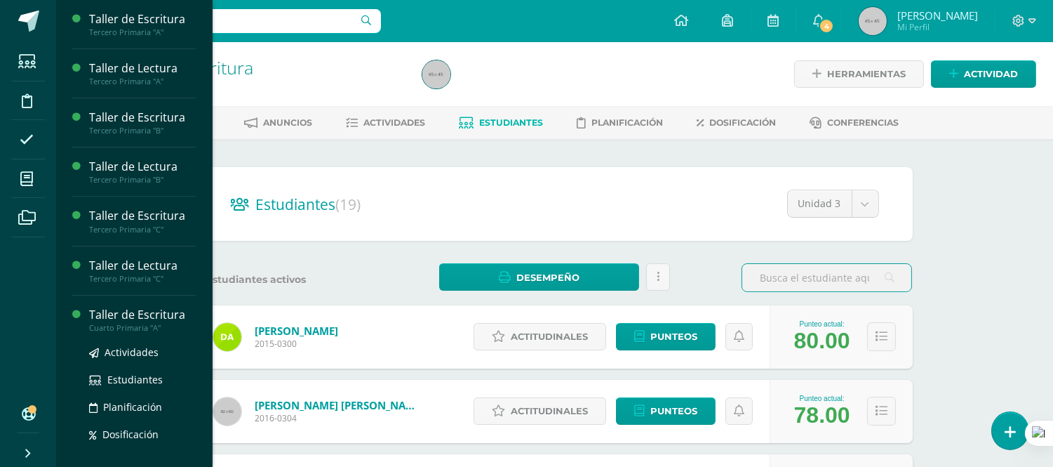
click at [98, 312] on div "Taller de Escritura" at bounding box center [142, 315] width 107 height 16
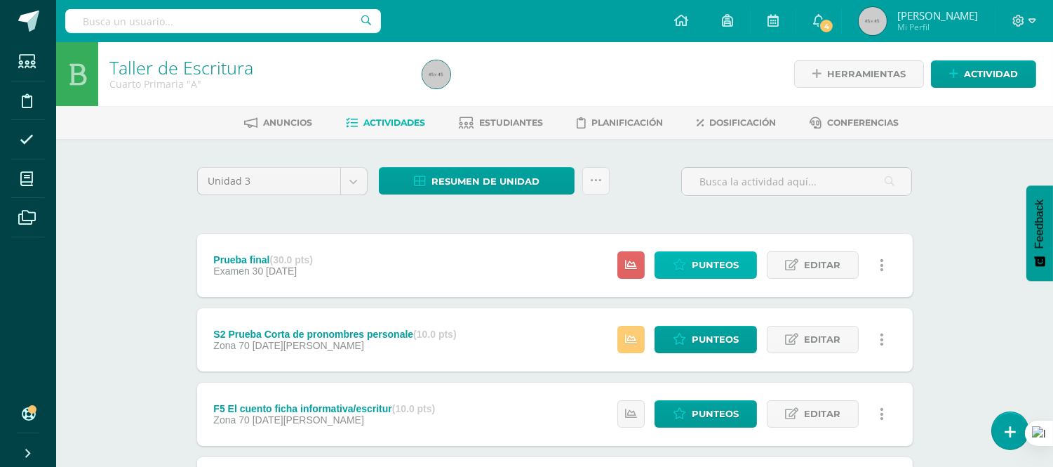
click at [714, 260] on span "Punteos" at bounding box center [715, 265] width 47 height 26
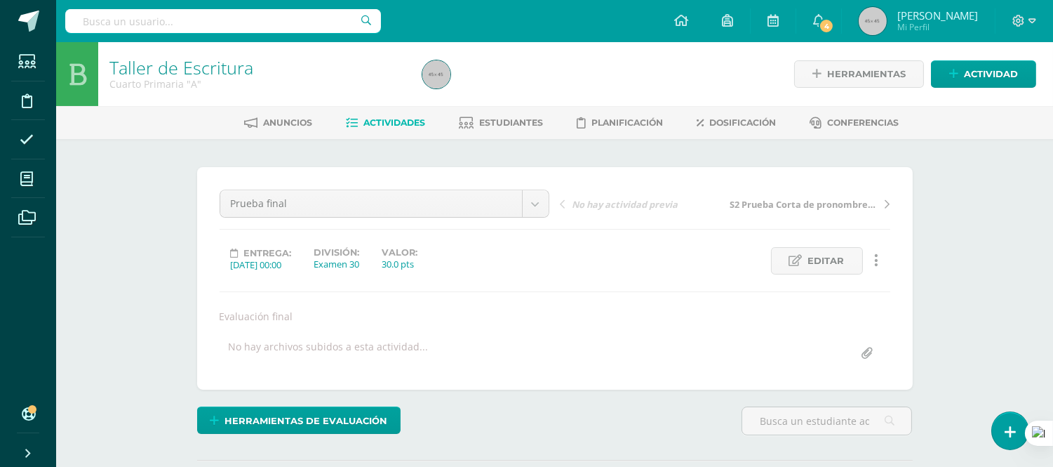
click at [384, 122] on span "Actividades" at bounding box center [394, 122] width 62 height 11
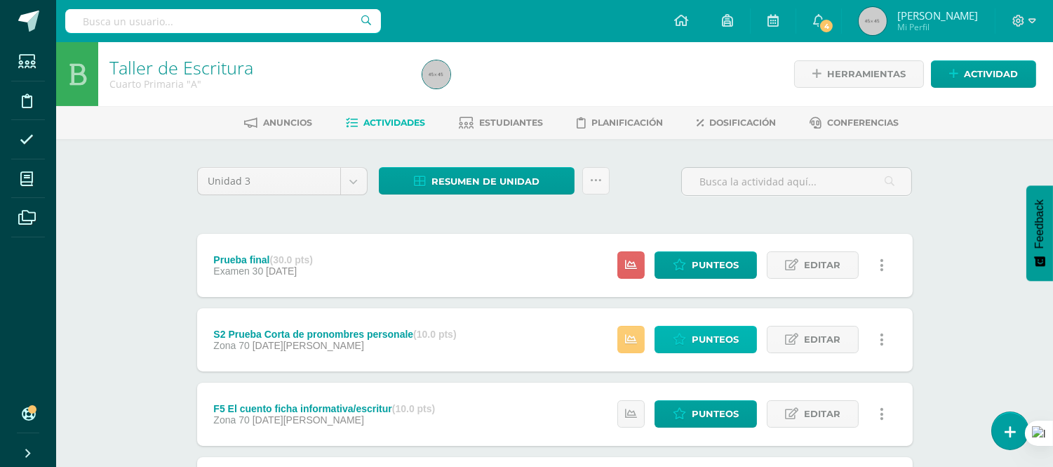
click at [713, 337] on span "Punteos" at bounding box center [715, 339] width 47 height 26
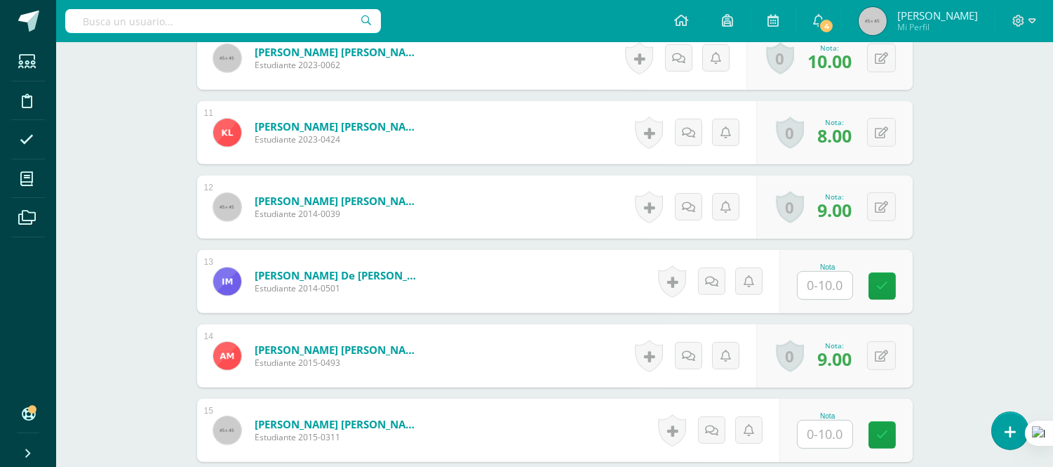
scroll to position [1151, 0]
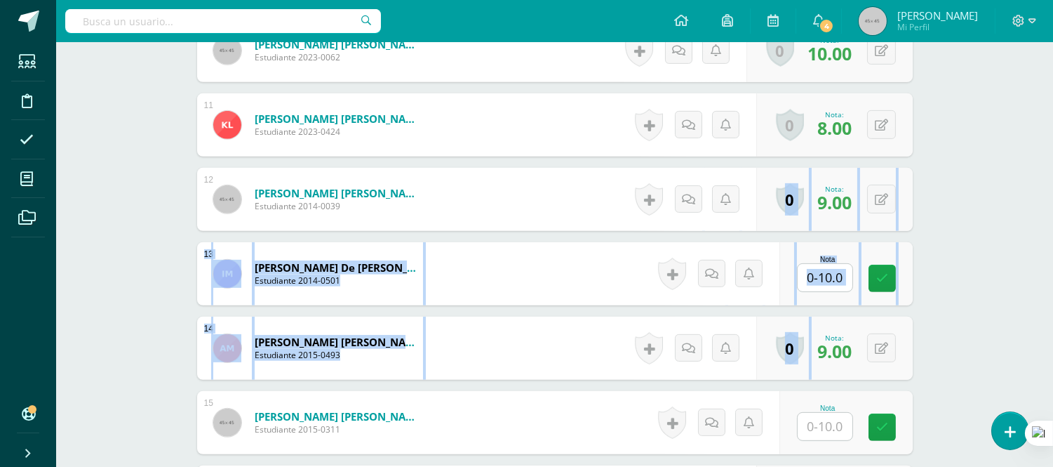
drag, startPoint x: 836, startPoint y: 373, endPoint x: 980, endPoint y: 160, distance: 257.3
click at [980, 160] on div "Taller de Escritura Cuarto Primaria "A" Herramientas Detalle de asistencias Act…" at bounding box center [554, 13] width 997 height 2244
click at [612, 263] on form "[PERSON_NAME] De [PERSON_NAME] Estudiante 2014-0501 Nota 0 [GEOGRAPHIC_DATA]" at bounding box center [555, 273] width 716 height 63
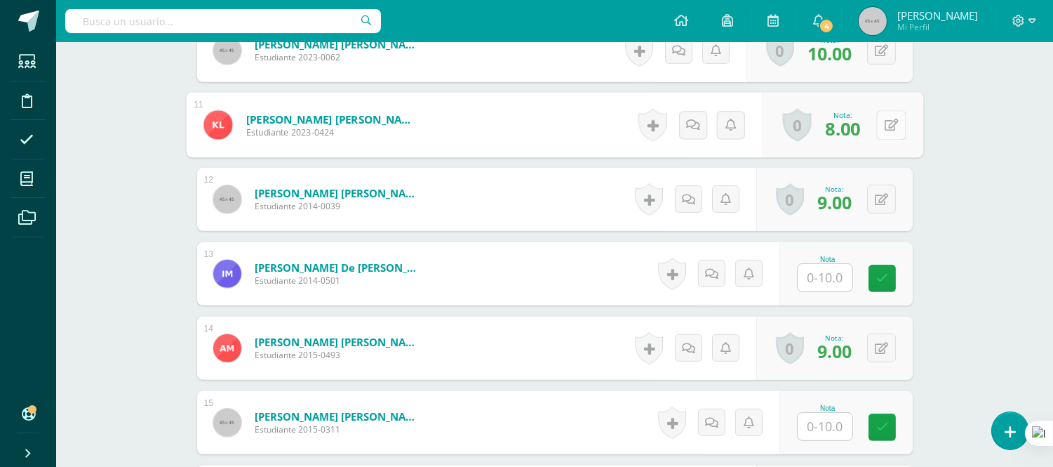
click at [884, 126] on icon at bounding box center [891, 125] width 14 height 12
type input "10"
click at [505, 187] on form "[PERSON_NAME] [PERSON_NAME] Estudiante 2014-0039 Nota 9.00 0 [GEOGRAPHIC_DATA] …" at bounding box center [555, 199] width 716 height 63
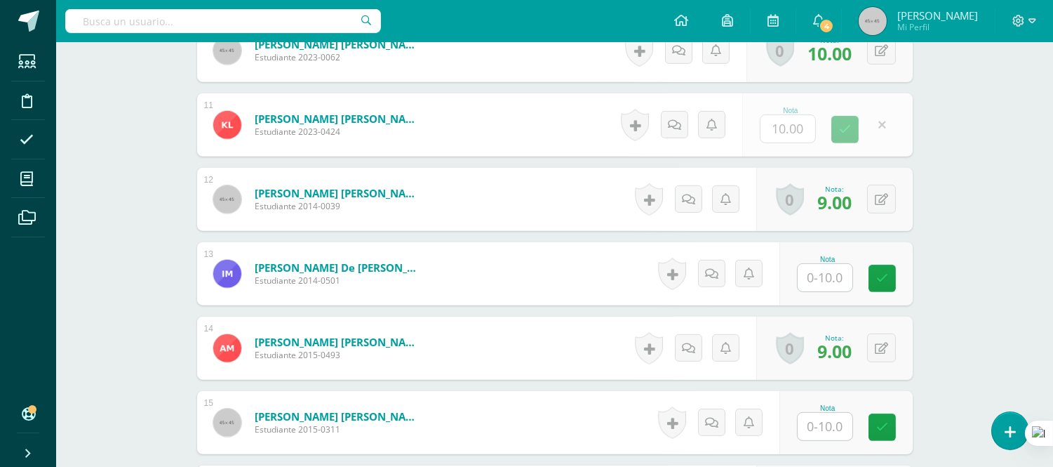
click at [505, 187] on form "[PERSON_NAME] [PERSON_NAME] Estudiante 2014-0039 Nota 9.00 0 [GEOGRAPHIC_DATA] …" at bounding box center [555, 199] width 716 height 63
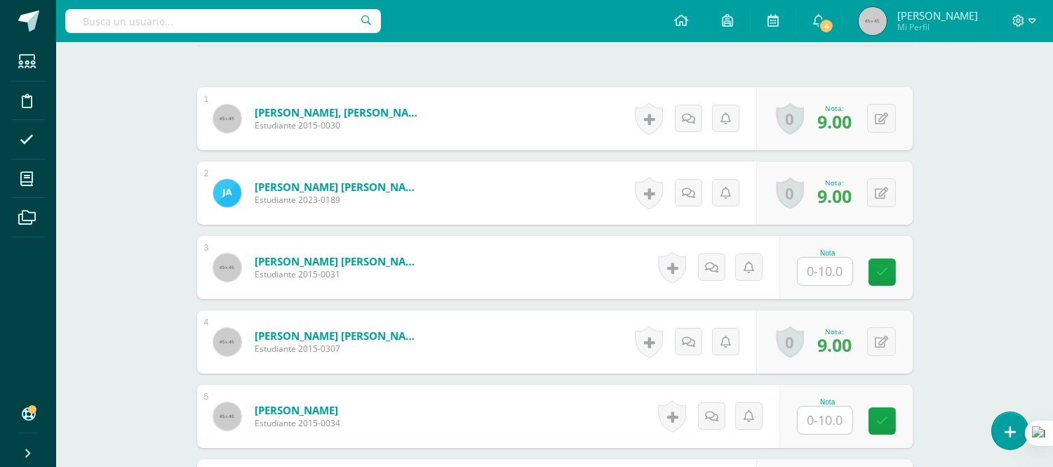
scroll to position [426, 0]
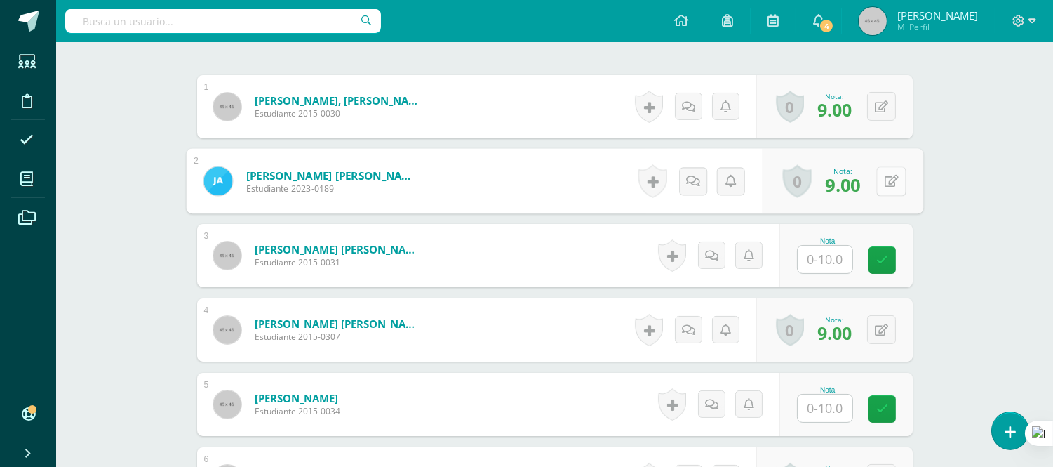
click at [885, 179] on icon at bounding box center [891, 181] width 14 height 12
type input "10"
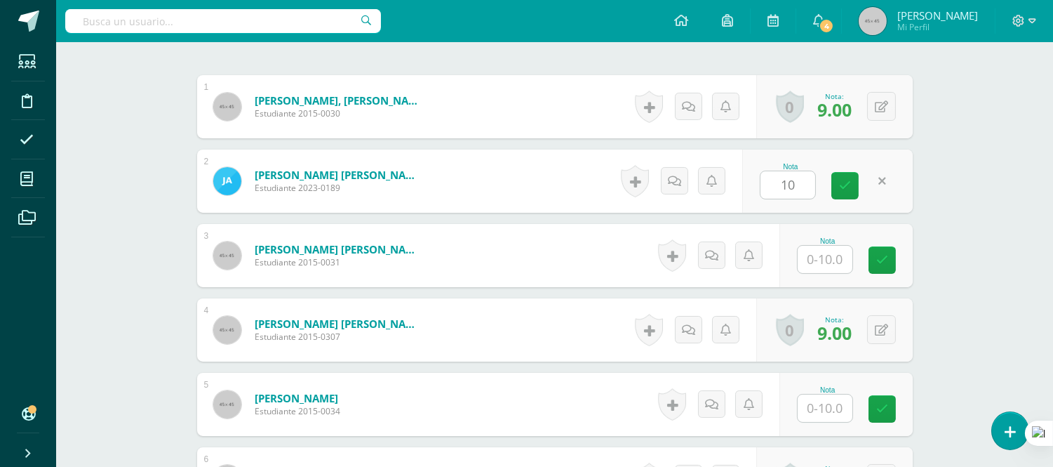
click at [584, 241] on form "[PERSON_NAME] [PERSON_NAME] Estudiante 2015-0031 Nota 0 [GEOGRAPHIC_DATA]" at bounding box center [555, 255] width 716 height 63
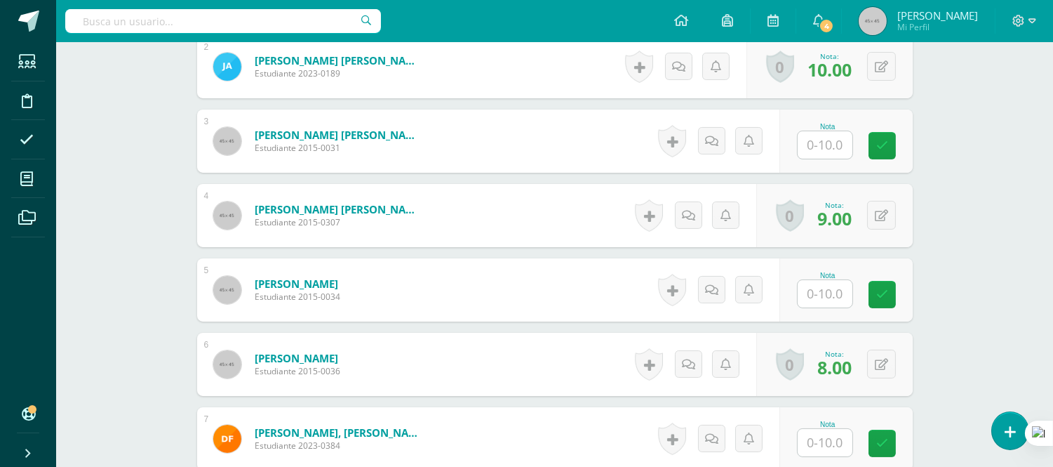
scroll to position [584, 0]
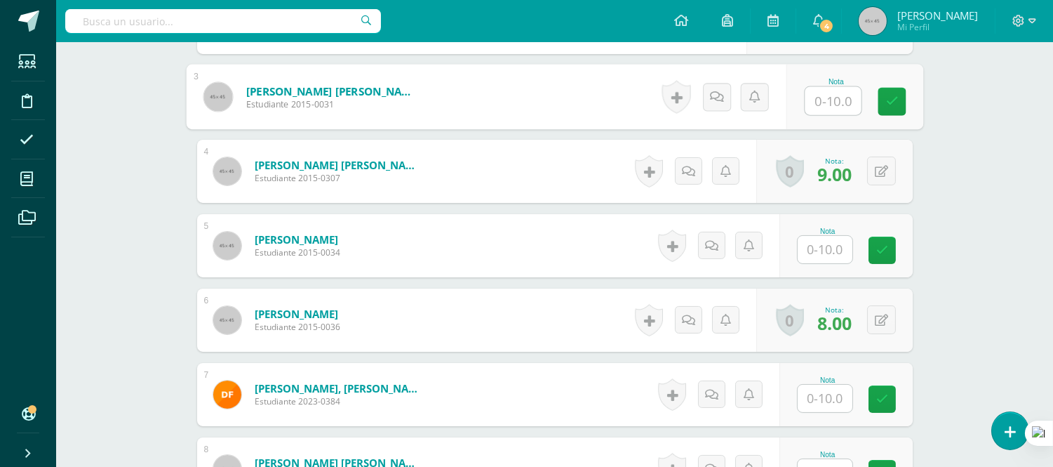
click at [819, 105] on input "text" at bounding box center [833, 101] width 56 height 28
click at [836, 101] on input "text" at bounding box center [833, 101] width 56 height 28
type input "10"
click at [446, 178] on form "[PERSON_NAME] [PERSON_NAME] Estudiante 2015-0307 Nota 9.00 0 [GEOGRAPHIC_DATA] …" at bounding box center [555, 171] width 716 height 63
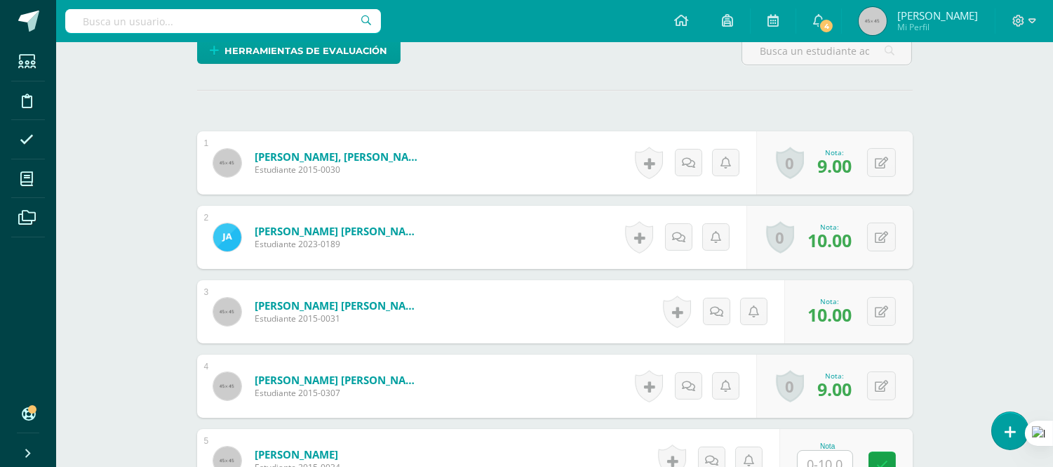
scroll to position [397, 0]
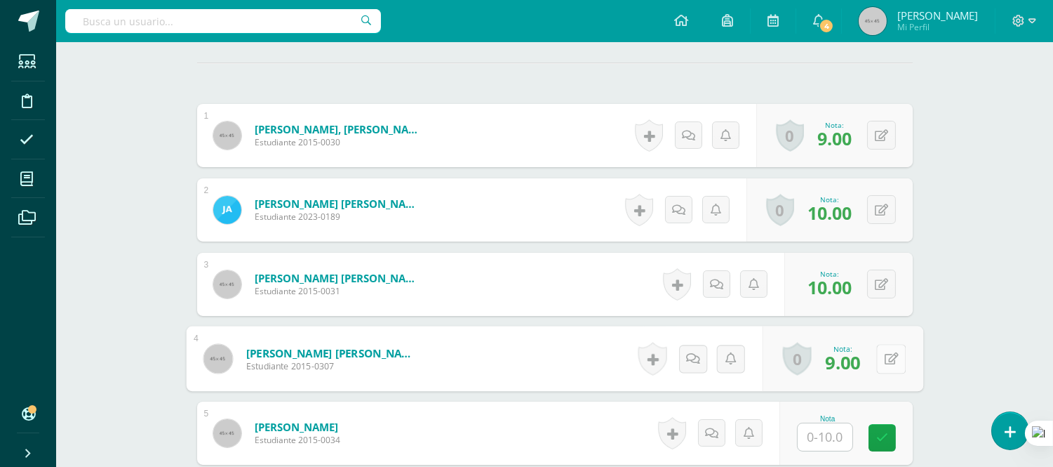
click at [882, 355] on button at bounding box center [890, 358] width 29 height 29
type input "10"
click at [556, 346] on form "[PERSON_NAME] [PERSON_NAME] Estudiante 2015-0307 Nota 10 0 [GEOGRAPHIC_DATA] Lo…" at bounding box center [554, 358] width 737 height 65
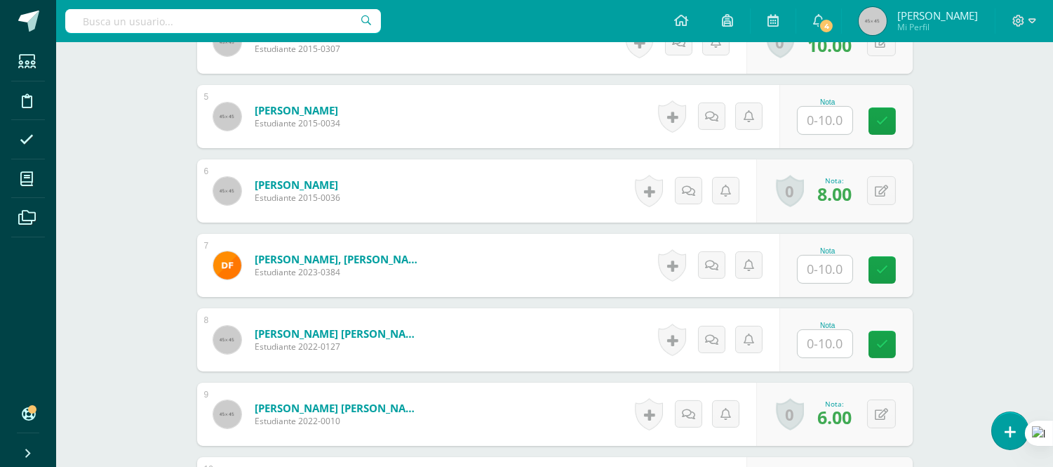
scroll to position [787, 0]
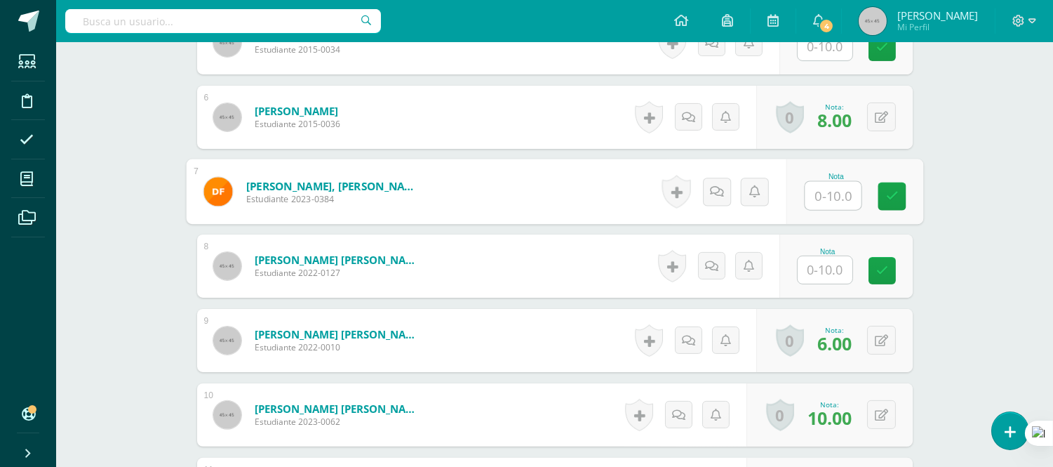
click at [828, 196] on input "text" at bounding box center [833, 196] width 56 height 28
type input "10"
click at [494, 174] on form "[PERSON_NAME], [PERSON_NAME] Estudiante 2023-0384 Nota 10 0 [GEOGRAPHIC_DATA]" at bounding box center [555, 191] width 716 height 63
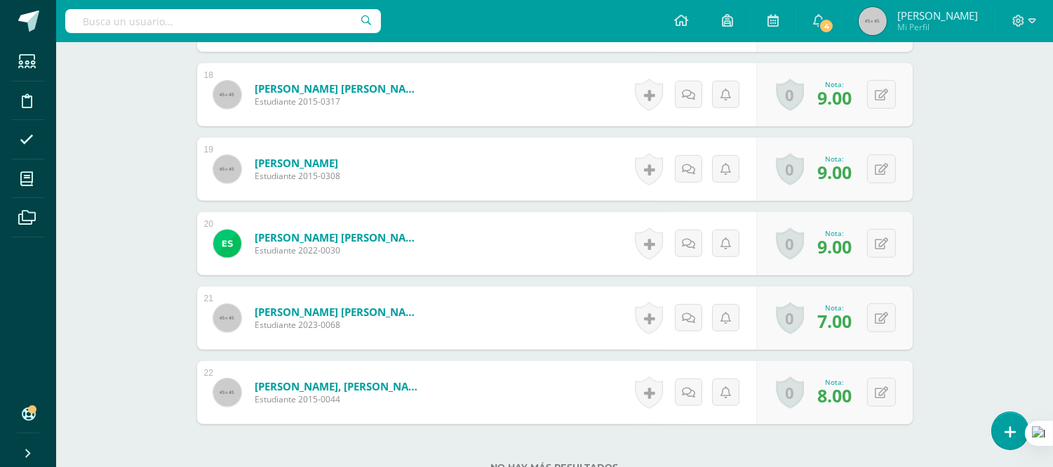
scroll to position [1722, 0]
